Goal: Transaction & Acquisition: Book appointment/travel/reservation

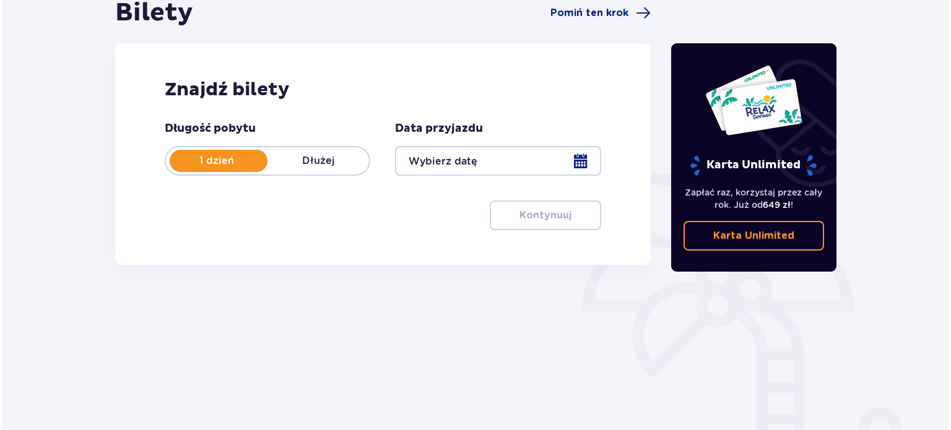
scroll to position [137, 0]
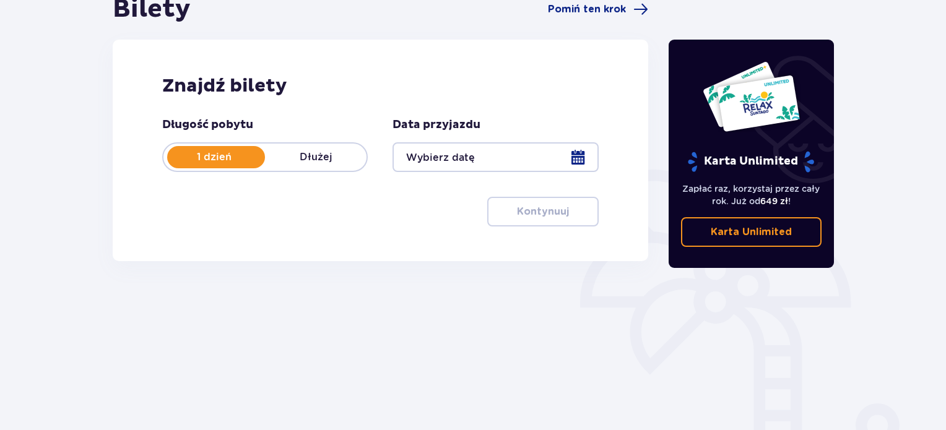
click at [577, 159] on div at bounding box center [496, 157] width 206 height 30
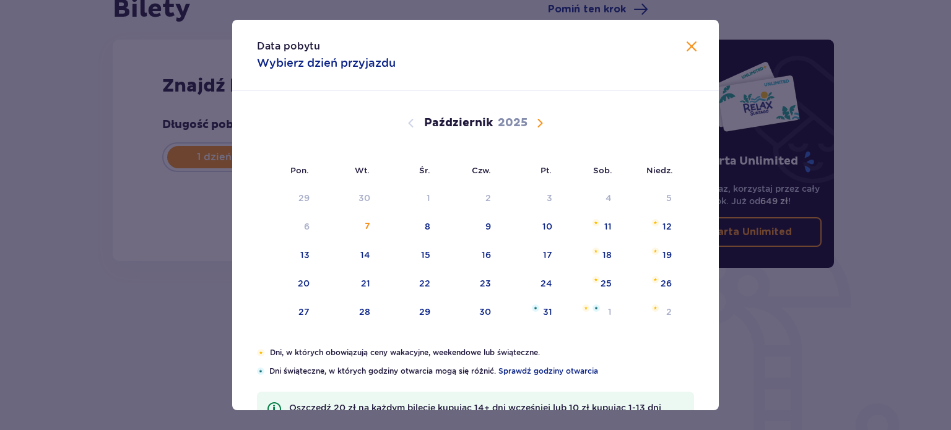
click at [535, 121] on span "Następny miesiąc" at bounding box center [540, 123] width 15 height 15
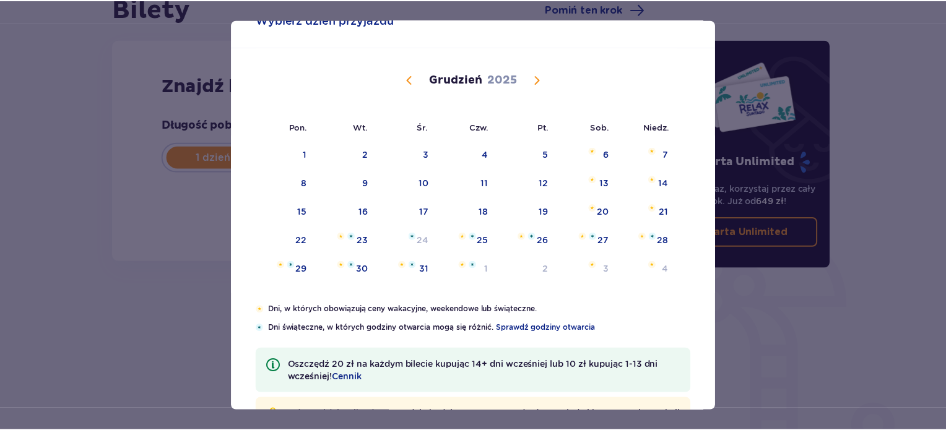
scroll to position [40, 0]
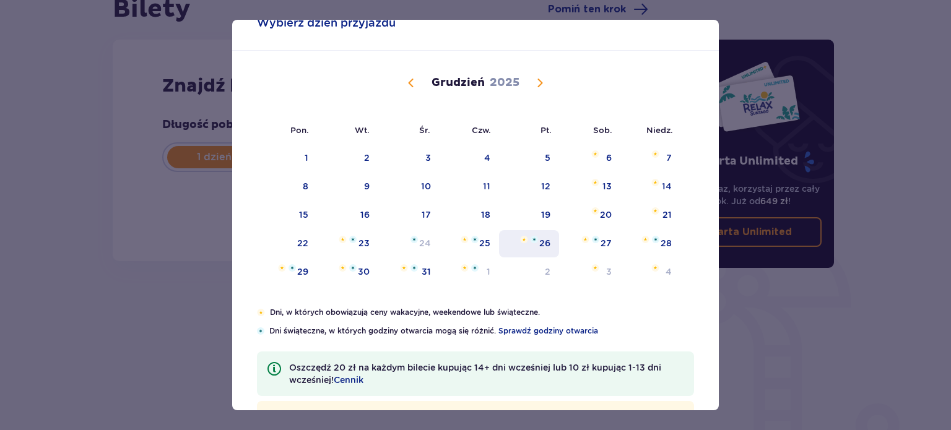
click at [543, 245] on div "26" at bounding box center [544, 243] width 11 height 12
type input "26.12.25"
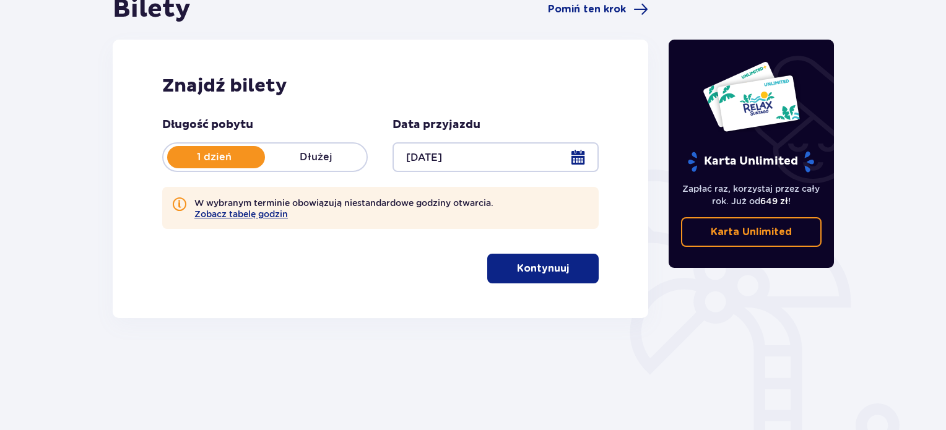
click at [517, 263] on p "Kontynuuj" at bounding box center [543, 269] width 52 height 14
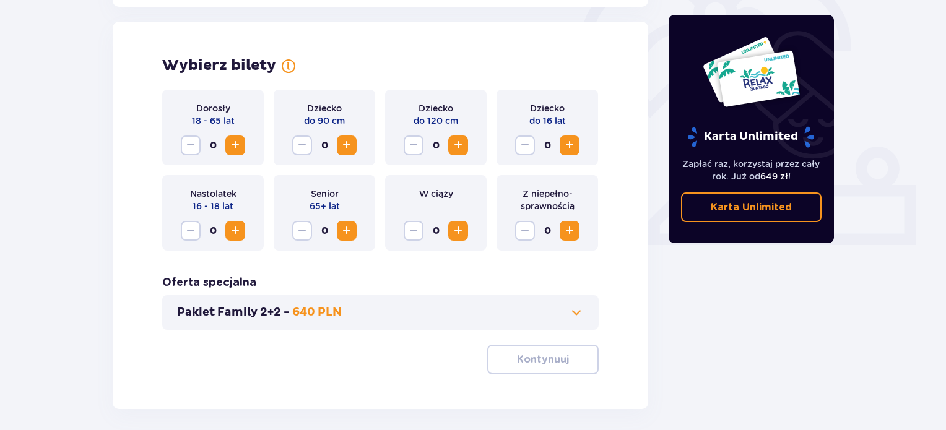
scroll to position [401, 0]
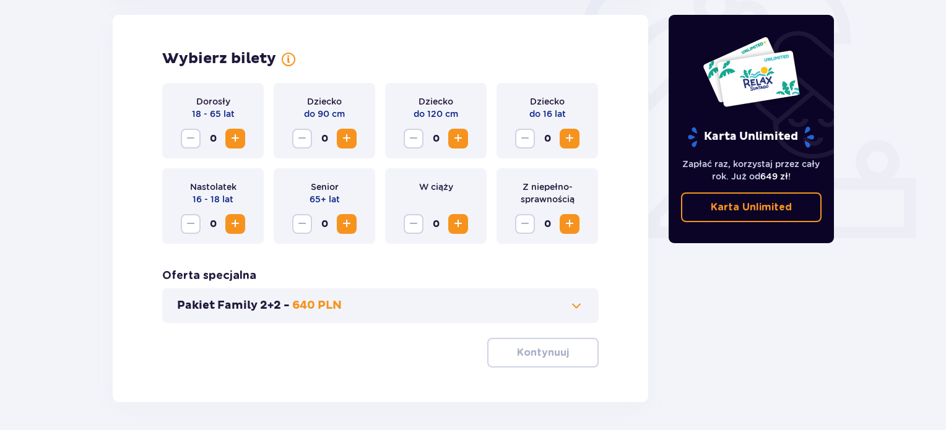
click at [234, 138] on span "Zwiększ" at bounding box center [235, 138] width 15 height 15
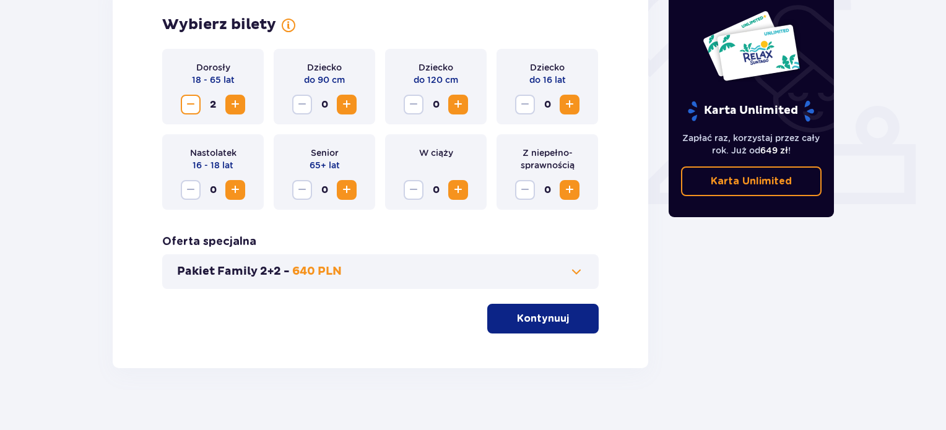
scroll to position [448, 0]
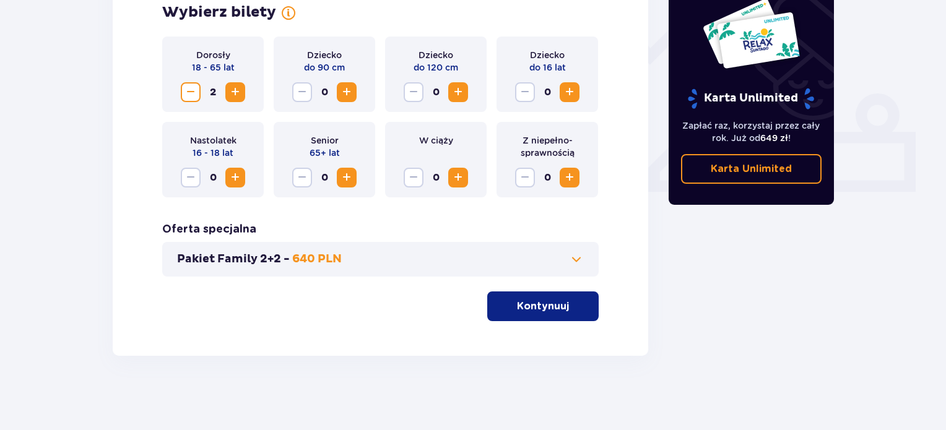
click at [517, 305] on p "Kontynuuj" at bounding box center [543, 307] width 52 height 14
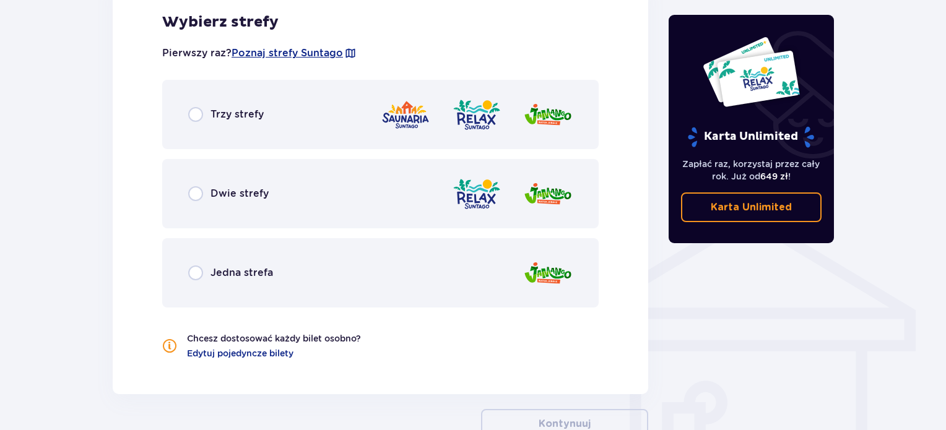
scroll to position [797, 0]
click at [342, 193] on div "Dwie strefy" at bounding box center [380, 193] width 437 height 69
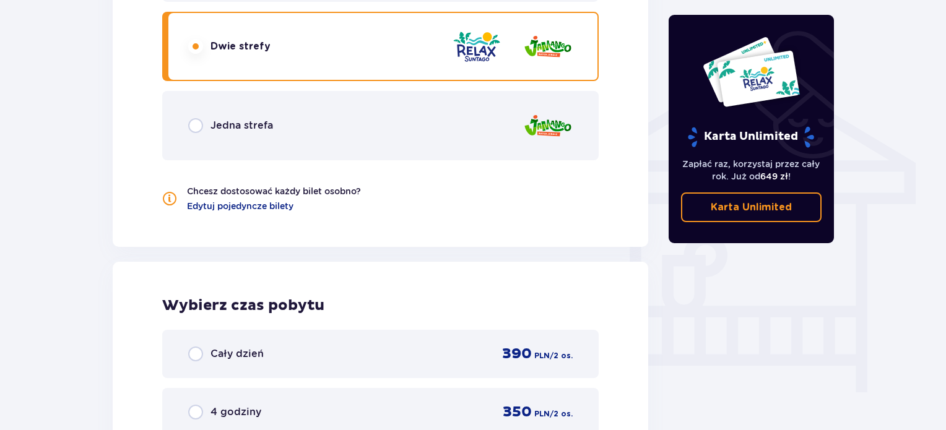
scroll to position [943, 0]
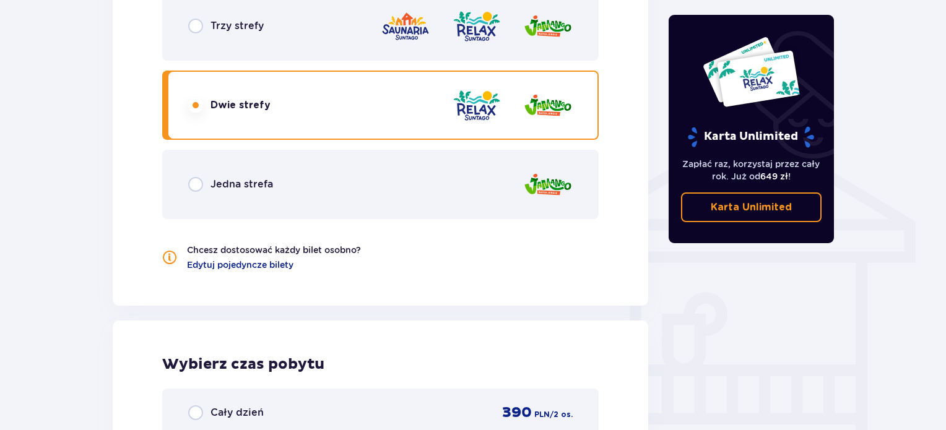
click at [342, 193] on div "Jedna strefa" at bounding box center [380, 184] width 437 height 69
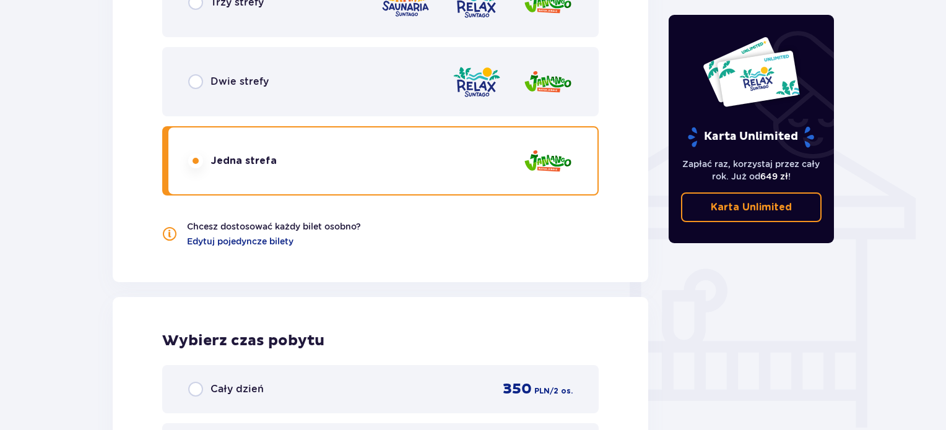
scroll to position [902, 0]
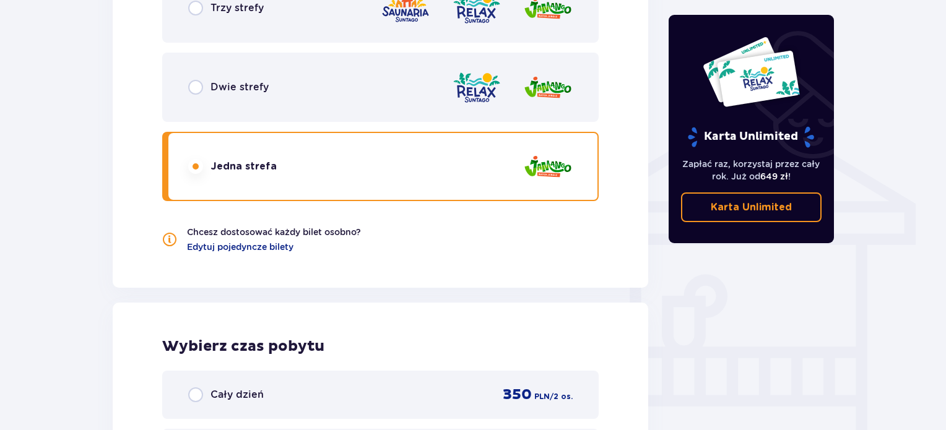
click at [373, 96] on div "Dwie strefy" at bounding box center [380, 87] width 437 height 69
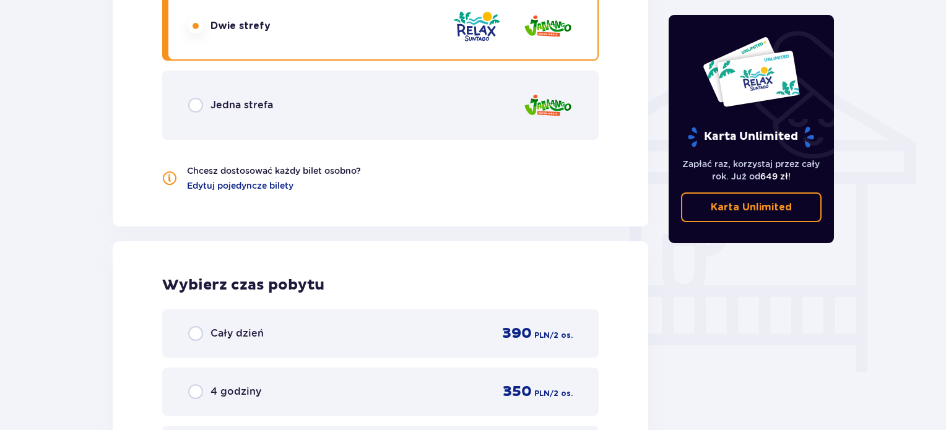
scroll to position [961, 0]
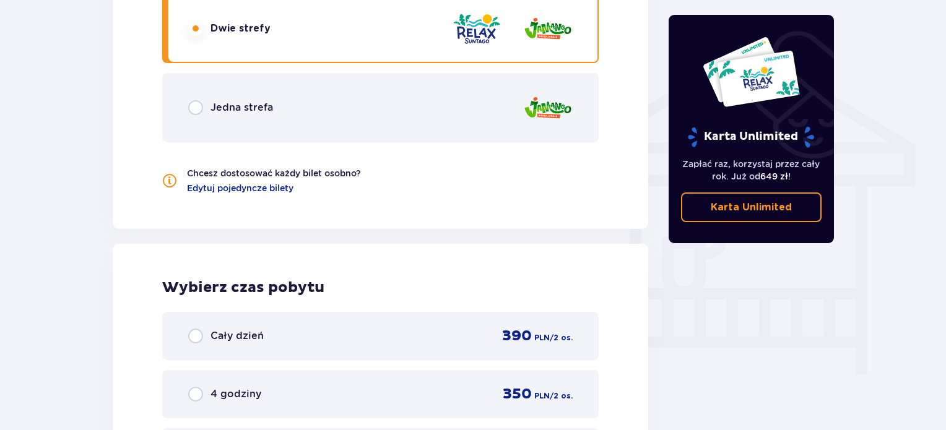
click at [358, 77] on div "Jedna strefa" at bounding box center [380, 107] width 437 height 69
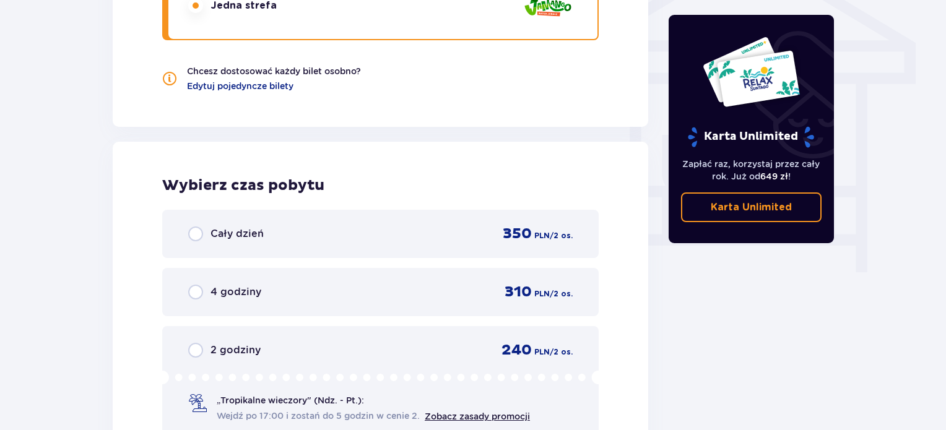
scroll to position [1083, 0]
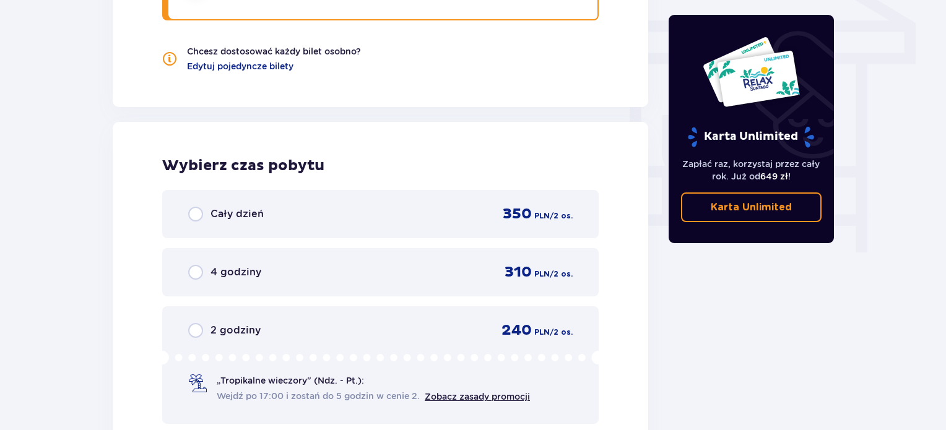
click at [393, 217] on div "Cały dzień 350 PLN / 2 os." at bounding box center [380, 214] width 385 height 19
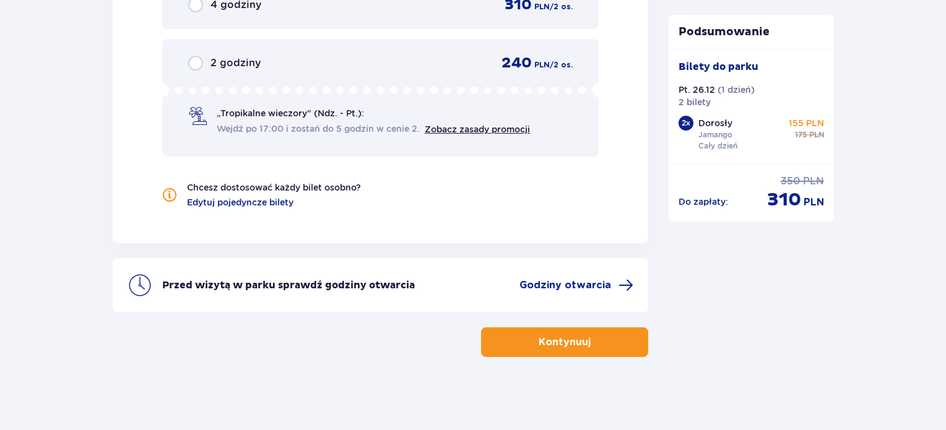
scroll to position [1350, 0]
click at [562, 337] on p "Kontynuuj" at bounding box center [565, 343] width 52 height 14
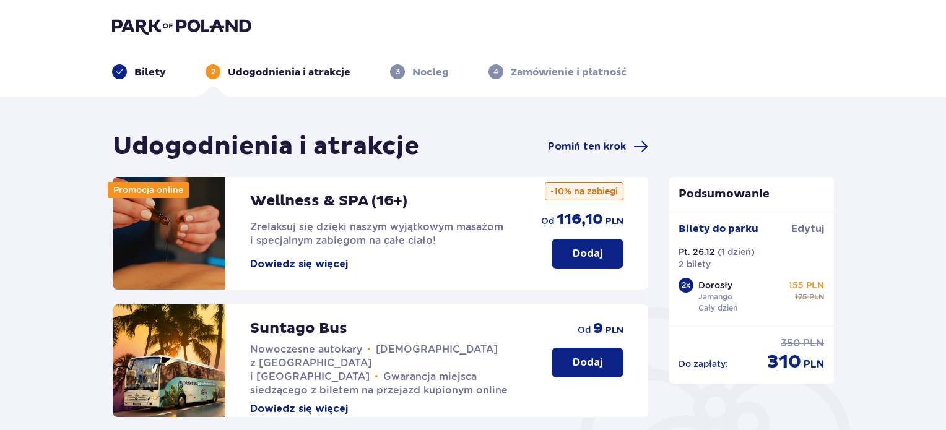
click at [248, 23] on img at bounding box center [181, 25] width 139 height 17
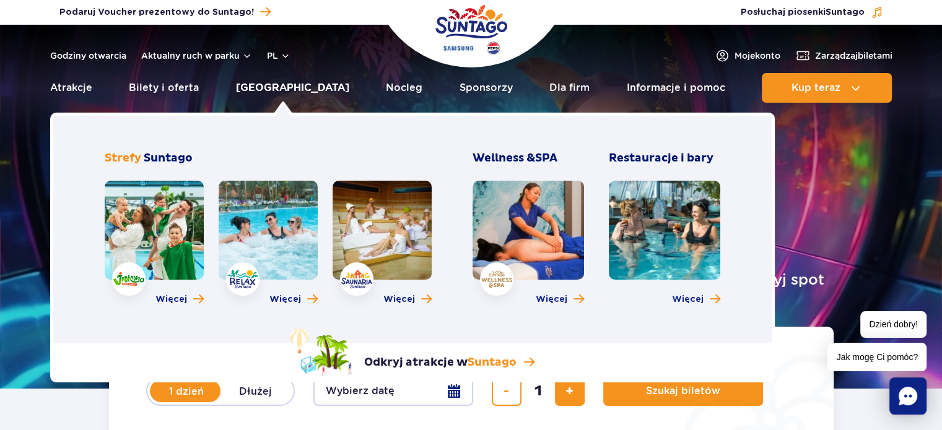
click at [273, 85] on link "[GEOGRAPHIC_DATA]" at bounding box center [292, 88] width 113 height 30
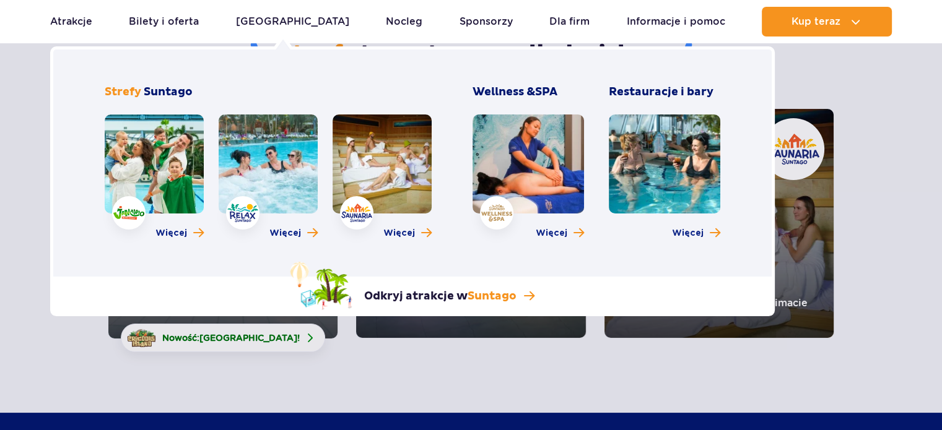
scroll to position [133, 0]
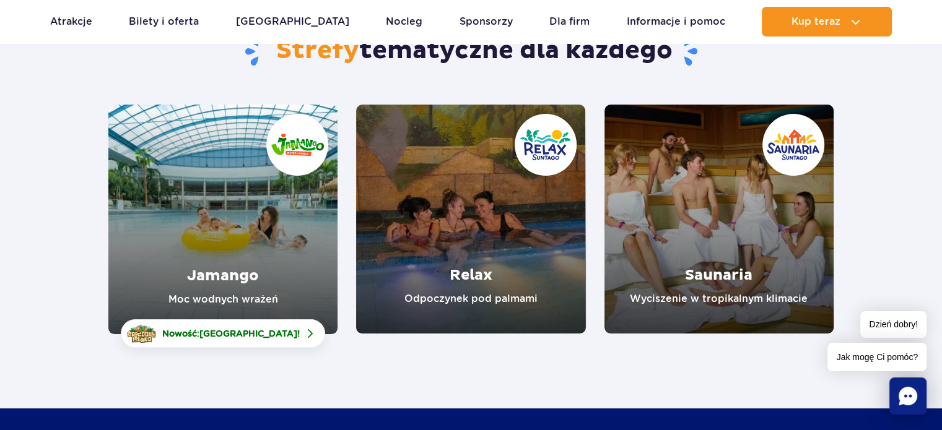
click at [469, 274] on link "Relax" at bounding box center [470, 219] width 229 height 229
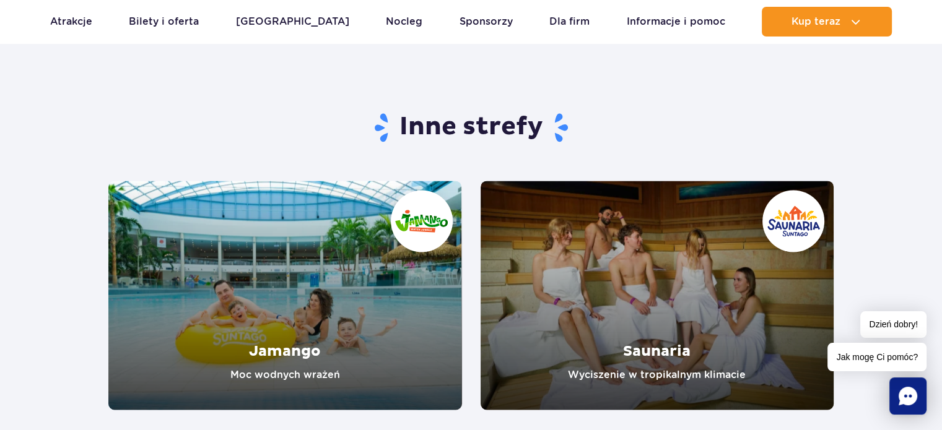
scroll to position [1993, 0]
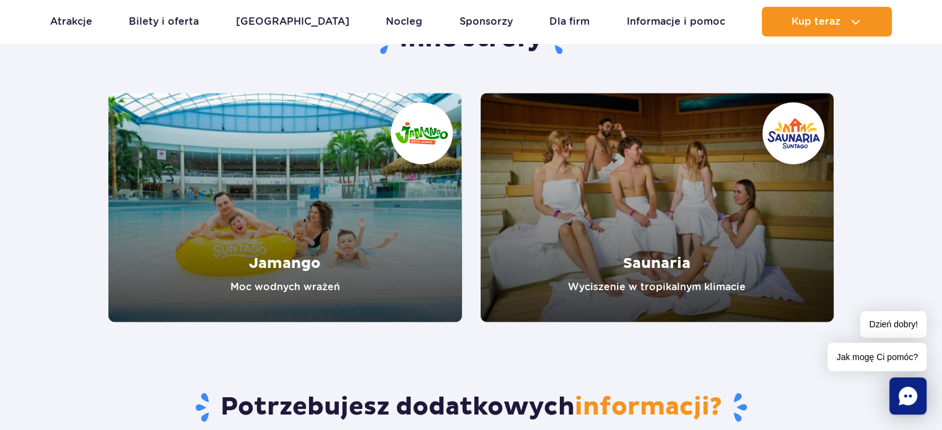
click at [409, 237] on link "Jamango" at bounding box center [285, 207] width 354 height 229
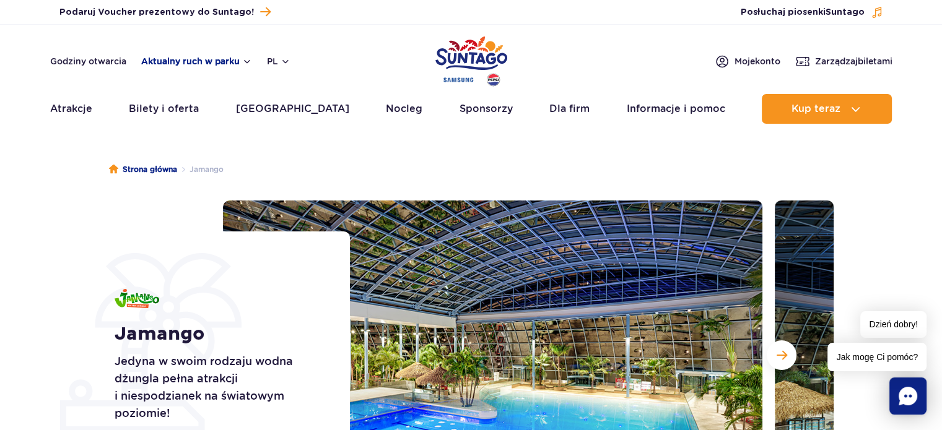
click at [183, 61] on button "Aktualny ruch w parku" at bounding box center [196, 61] width 111 height 10
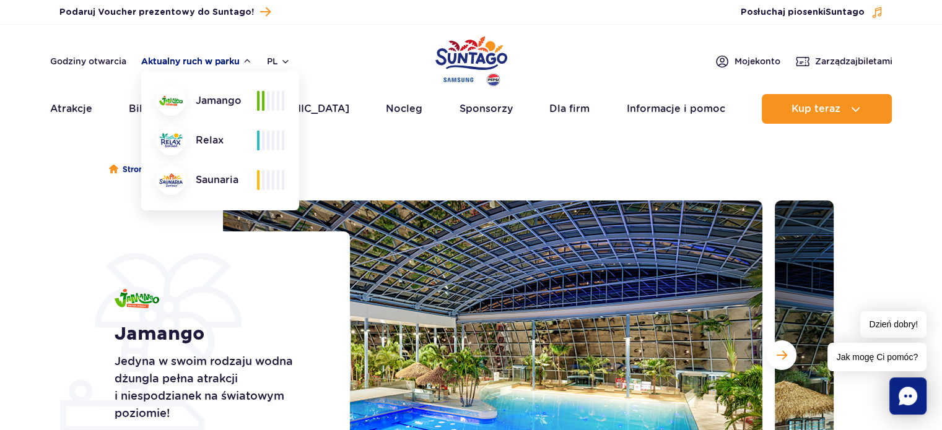
click at [171, 59] on button "Aktualny ruch w parku" at bounding box center [196, 61] width 111 height 10
